Goal: Task Accomplishment & Management: Manage account settings

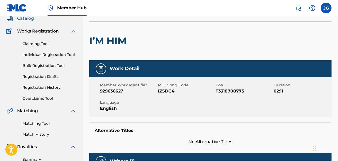
click at [28, 17] on span "Catalog" at bounding box center [25, 18] width 17 height 6
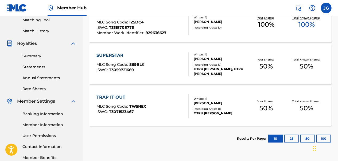
scroll to position [139, 0]
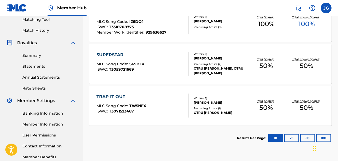
click at [249, 2] on nav "Member Hub JG [PERSON_NAME] [EMAIL_ADDRESS][DOMAIN_NAME] Notification Preferenc…" at bounding box center [169, 8] width 338 height 16
click at [157, 143] on section "Results Per Page: 10 25 50 100" at bounding box center [210, 138] width 242 height 25
click at [155, 161] on div "SearchWithCriteriacac7162d-3a03-41ce-8c3e-70ca62c4854c Work Title Add Criteria …" at bounding box center [210, 44] width 242 height 276
click at [177, 160] on div "SearchWithCriteriacac7162d-3a03-41ce-8c3e-70ca62c4854c Work Title Add Criteria …" at bounding box center [210, 44] width 242 height 276
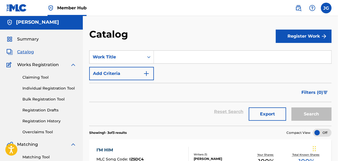
scroll to position [0, 0]
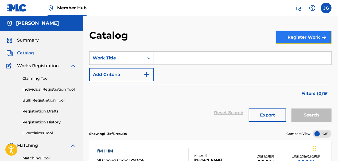
click at [284, 39] on button "Register Work" at bounding box center [304, 37] width 56 height 13
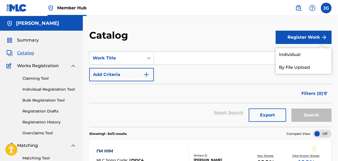
click at [241, 25] on div "Catalog Register Work Individual By File Upload SearchWithCriteriacac7162d-3a03…" at bounding box center [210, 161] width 255 height 290
click at [26, 39] on span "Summary" at bounding box center [28, 40] width 22 height 6
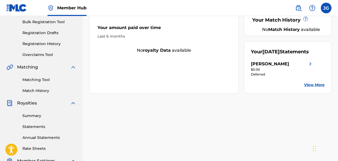
scroll to position [80, 0]
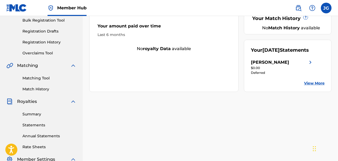
click at [317, 86] on link "View More" at bounding box center [314, 84] width 21 height 6
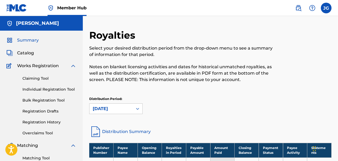
click at [26, 41] on span "Summary" at bounding box center [28, 40] width 22 height 6
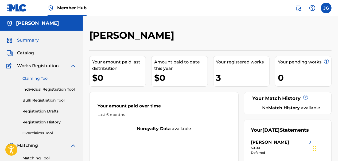
click at [35, 79] on link "Claiming Tool" at bounding box center [49, 79] width 54 height 6
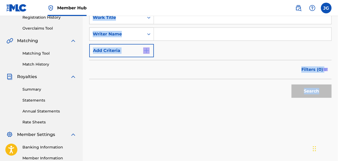
scroll to position [170, 0]
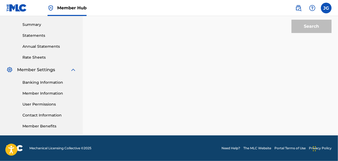
drag, startPoint x: 296, startPoint y: 114, endPoint x: 250, endPoint y: 62, distance: 69.3
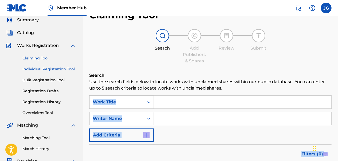
scroll to position [0, 0]
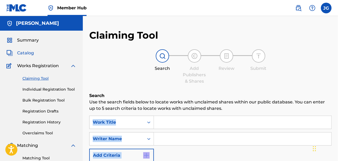
click at [28, 51] on span "Catalog" at bounding box center [25, 53] width 17 height 6
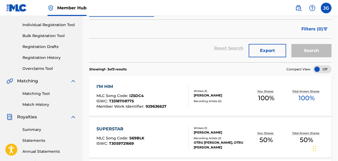
scroll to position [75, 0]
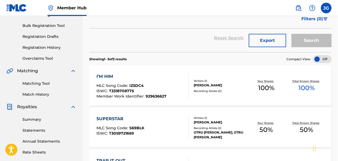
click at [103, 74] on div "I’M HIM" at bounding box center [132, 77] width 70 height 6
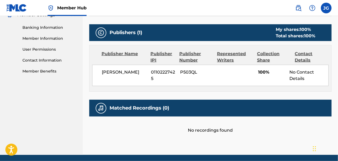
scroll to position [225, 0]
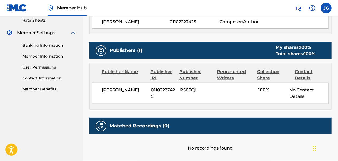
click at [122, 52] on div "Publishers (1) My shares: 100 % Total shares: 100 % Publisher Name Publisher IP…" at bounding box center [210, 76] width 242 height 68
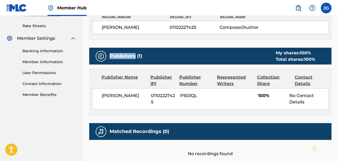
click at [122, 52] on div "Publishers (1) My shares: 100 % Total shares: 100 %" at bounding box center [210, 56] width 242 height 17
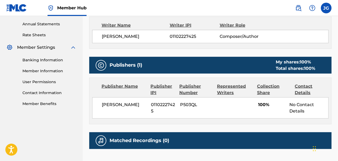
drag, startPoint x: 122, startPoint y: 52, endPoint x: 204, endPoint y: 49, distance: 82.2
click at [204, 49] on div "Work Detail Member Work Identifier 929636627 MLC Song Code IZ5DC4 ISWC T3318708…" at bounding box center [210, 35] width 242 height 264
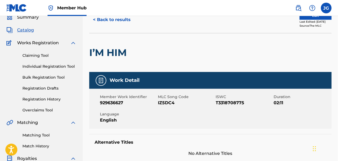
scroll to position [21, 0]
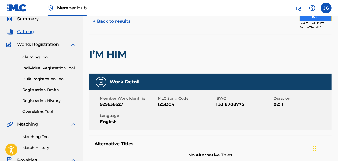
click at [308, 19] on button "Edit" at bounding box center [316, 17] width 32 height 8
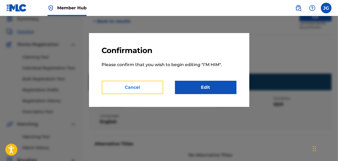
click at [134, 90] on button "Cancel" at bounding box center [132, 87] width 61 height 13
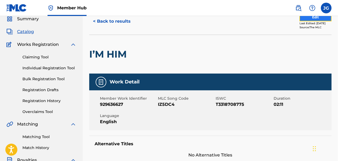
click at [304, 20] on button "Edit" at bounding box center [316, 17] width 32 height 8
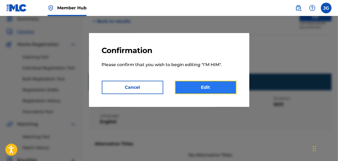
click at [221, 85] on link "Edit" at bounding box center [205, 87] width 61 height 13
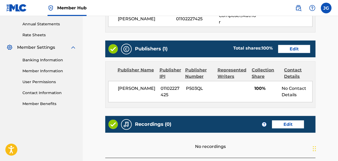
scroll to position [203, 0]
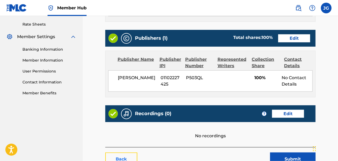
click at [126, 153] on link "Back" at bounding box center [121, 159] width 32 height 13
